Goal: Task Accomplishment & Management: Manage account settings

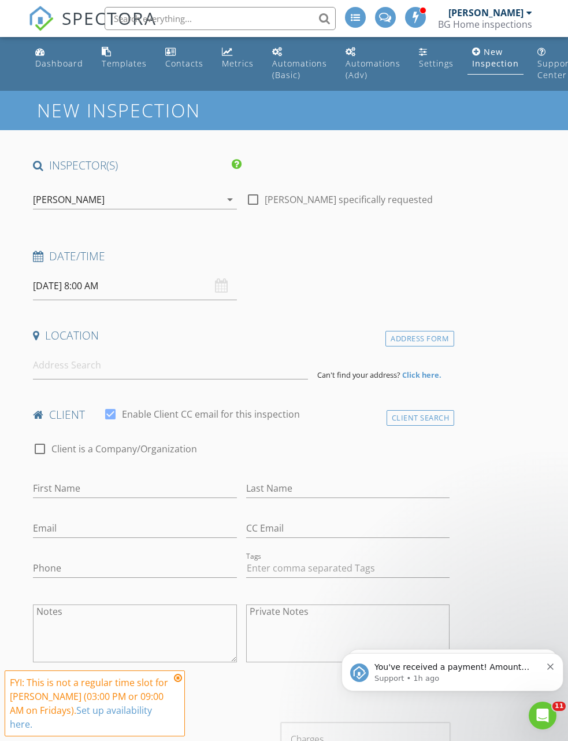
click at [46, 60] on div "Dashboard" at bounding box center [59, 63] width 48 height 11
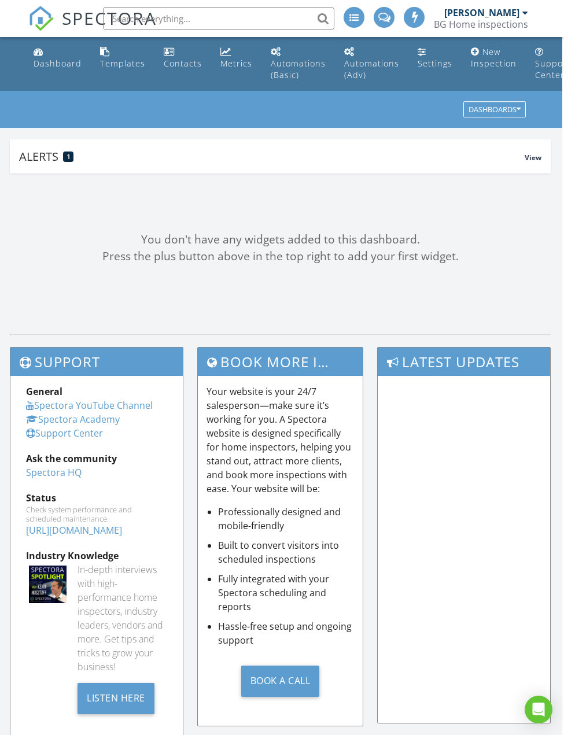
scroll to position [0, 2]
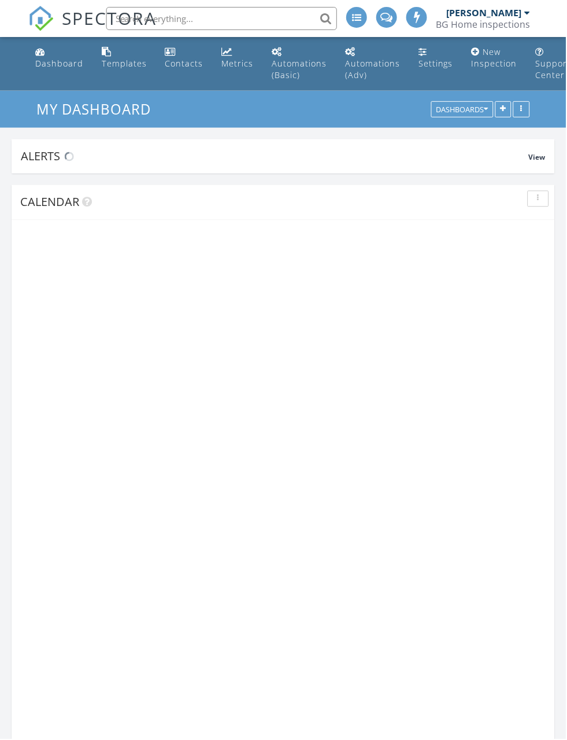
scroll to position [1082, 568]
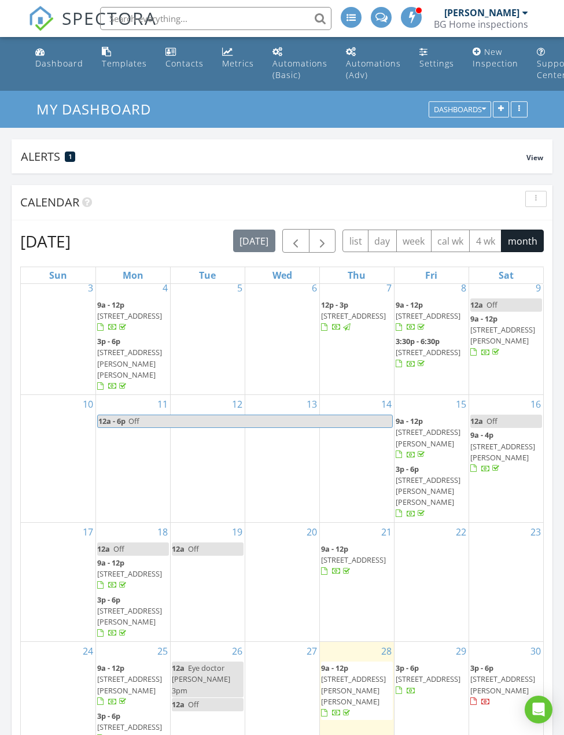
scroll to position [82, 0]
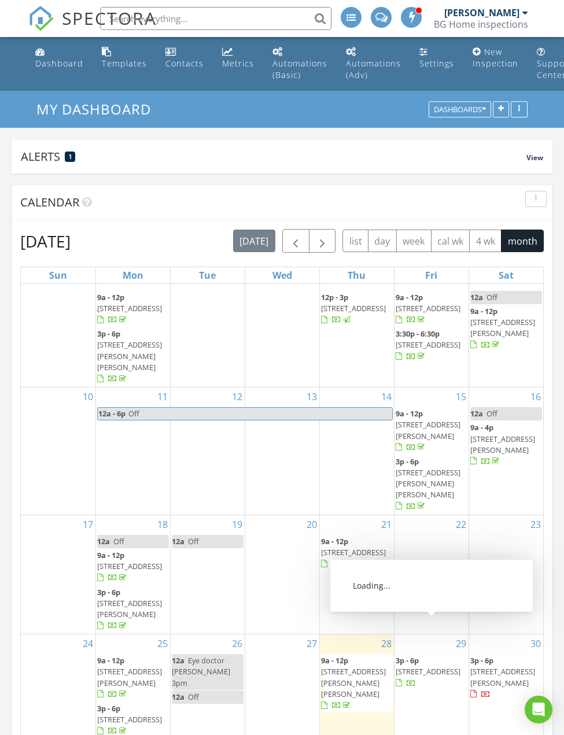
click at [439, 666] on span "17 Pine St, Bellingham 02019" at bounding box center [428, 671] width 65 height 10
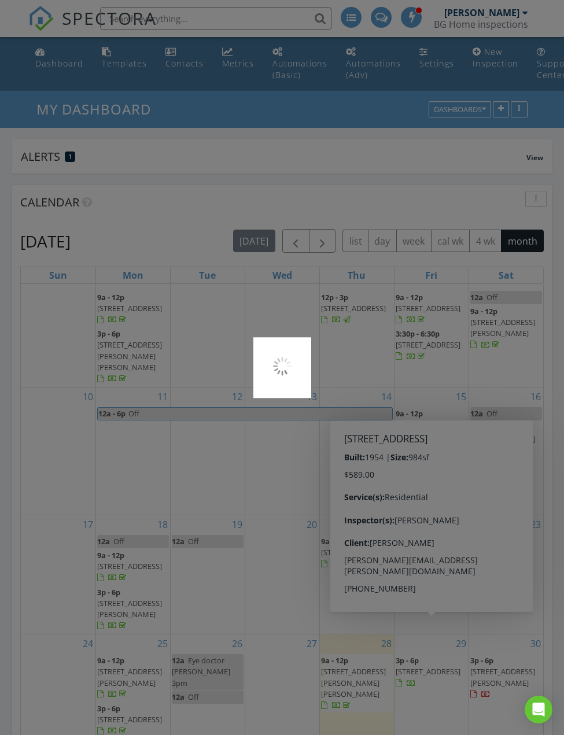
click at [443, 641] on div at bounding box center [282, 367] width 564 height 735
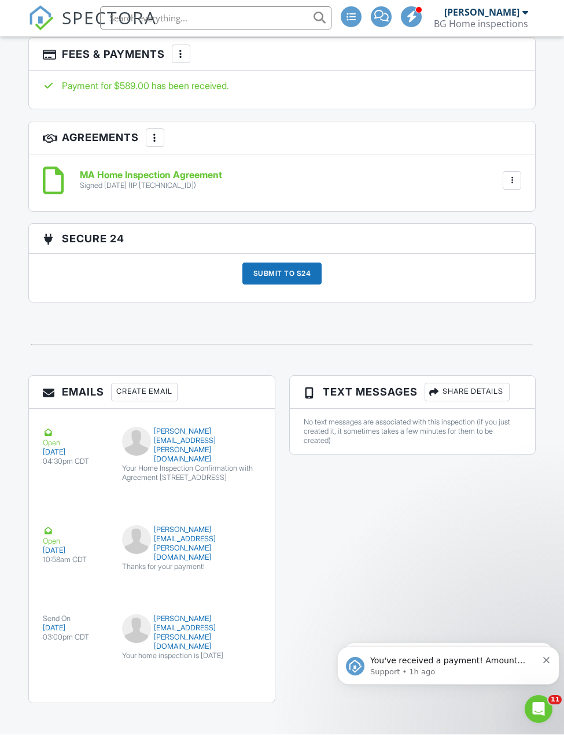
scroll to position [1760, 0]
click at [242, 679] on div "submit" at bounding box center [238, 673] width 12 height 12
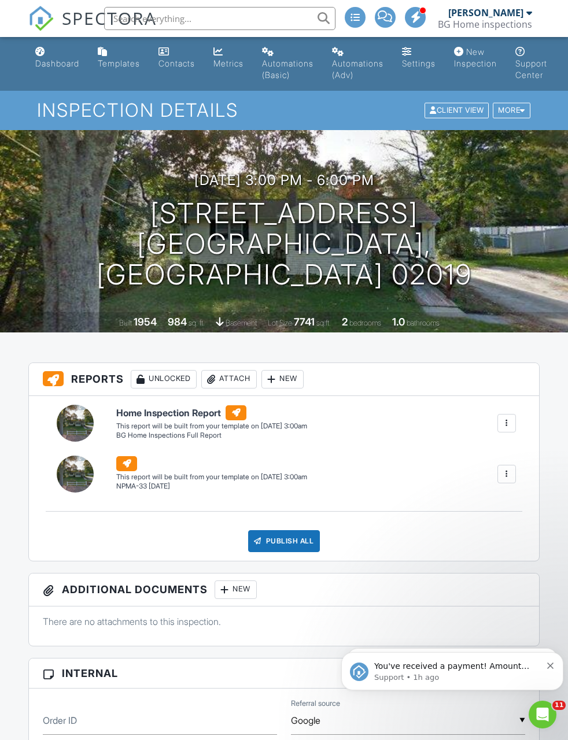
click at [55, 70] on link "Dashboard" at bounding box center [57, 58] width 53 height 33
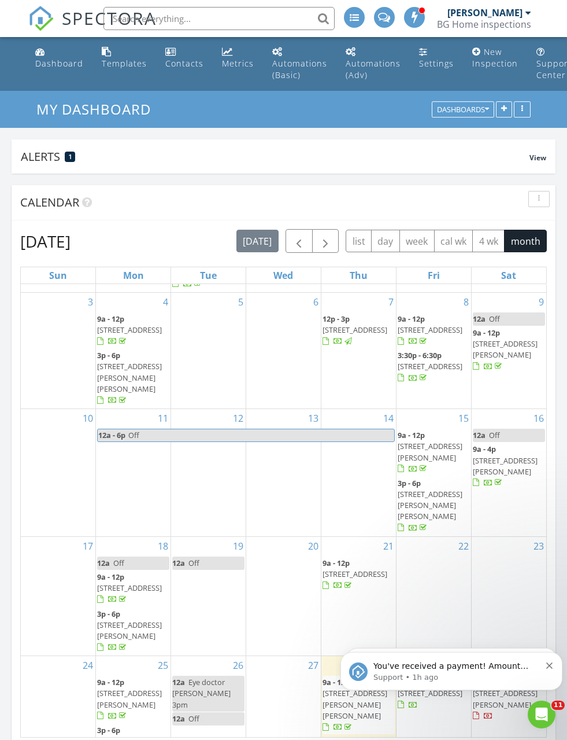
scroll to position [60, 0]
